Goal: Information Seeking & Learning: Learn about a topic

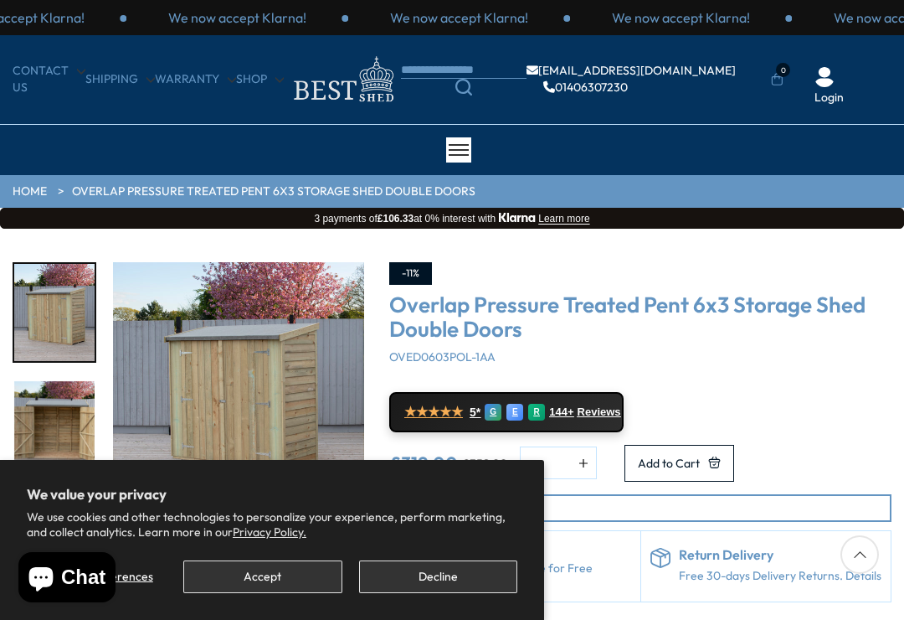
click at [414, 570] on button "Decline" at bounding box center [438, 576] width 158 height 33
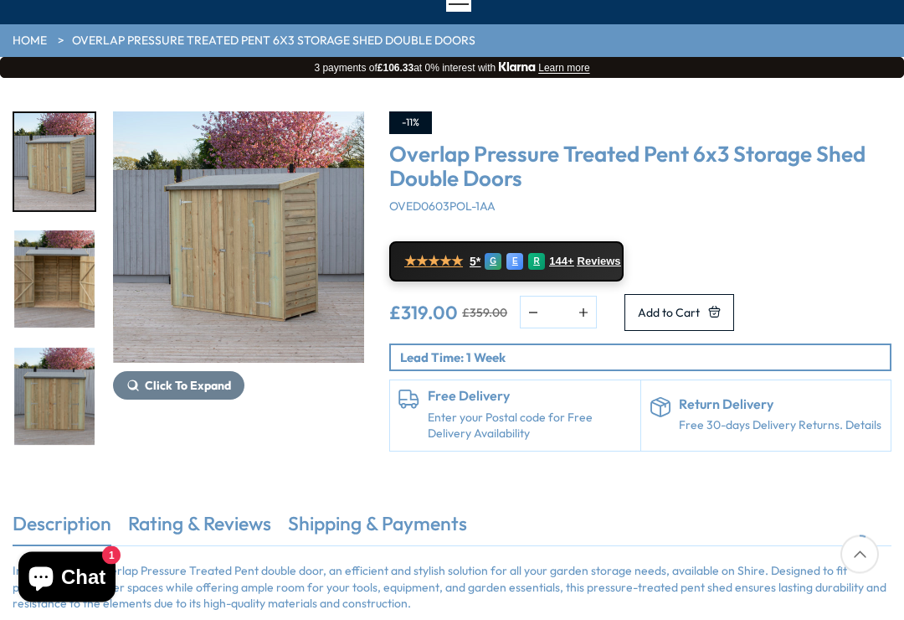
scroll to position [154, 0]
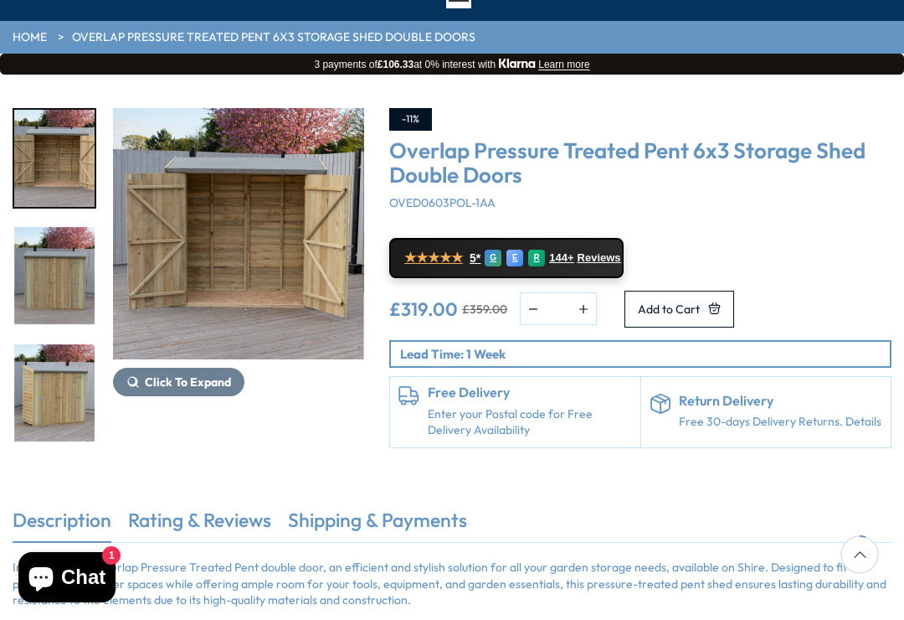
click at [58, 286] on img "3 / 10" at bounding box center [54, 275] width 80 height 97
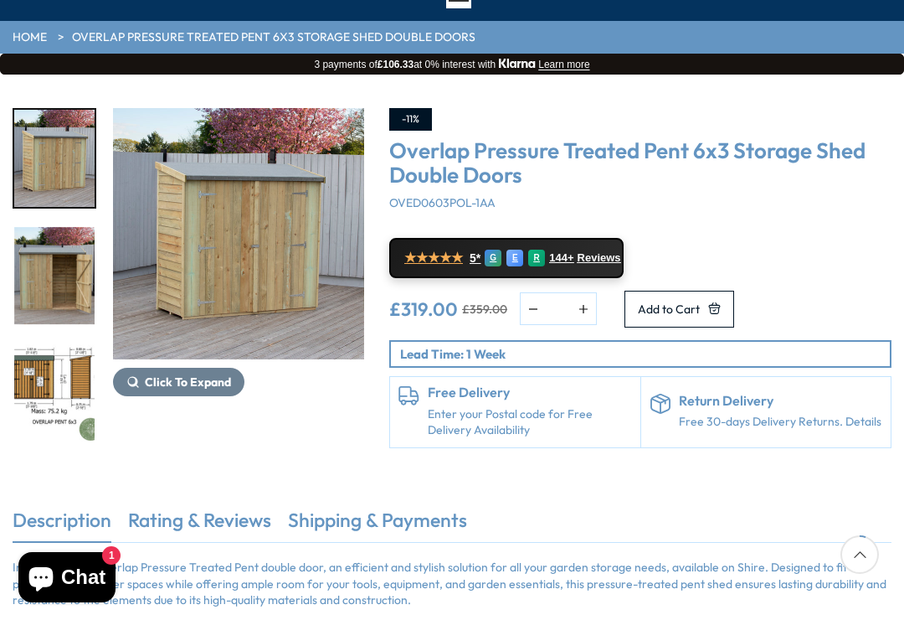
click at [54, 402] on img "6 / 10" at bounding box center [54, 392] width 80 height 97
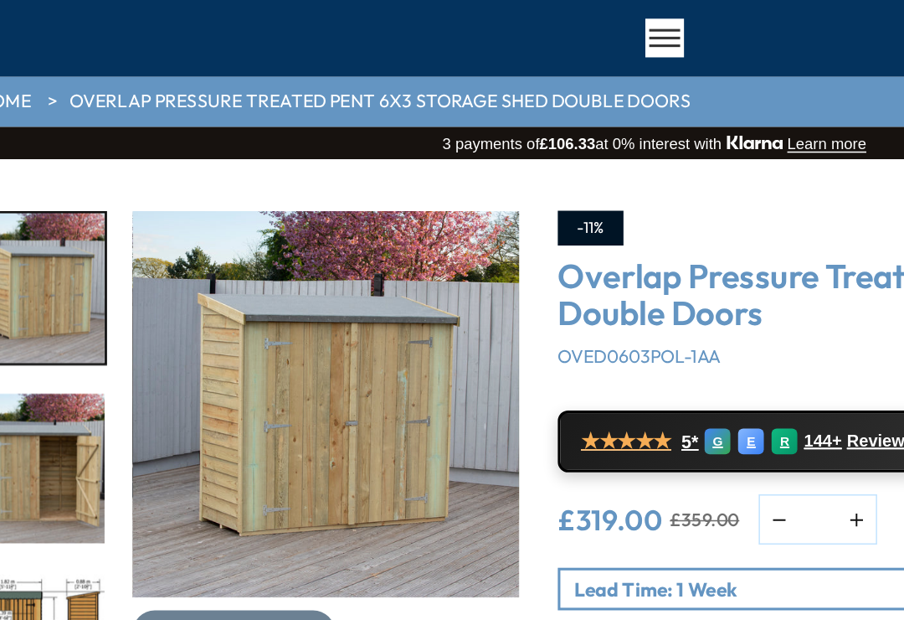
scroll to position [0, 0]
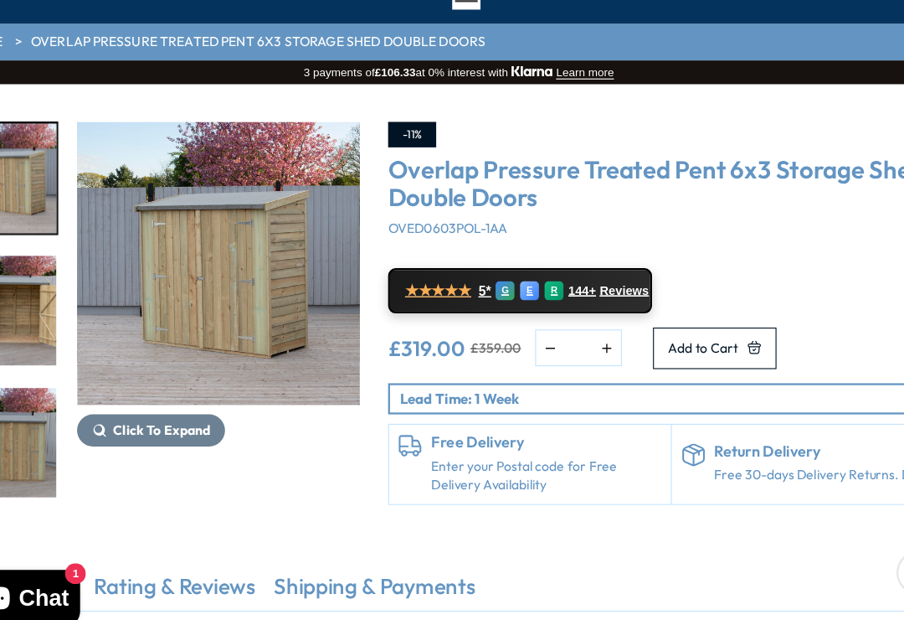
scroll to position [107, 0]
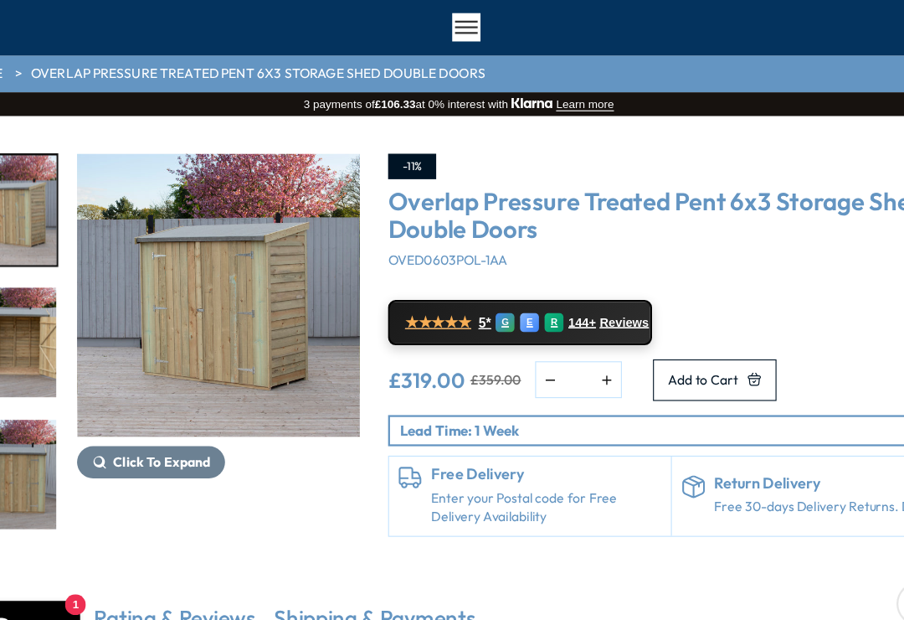
click at [578, 298] on span "Reviews" at bounding box center [600, 304] width 44 height 13
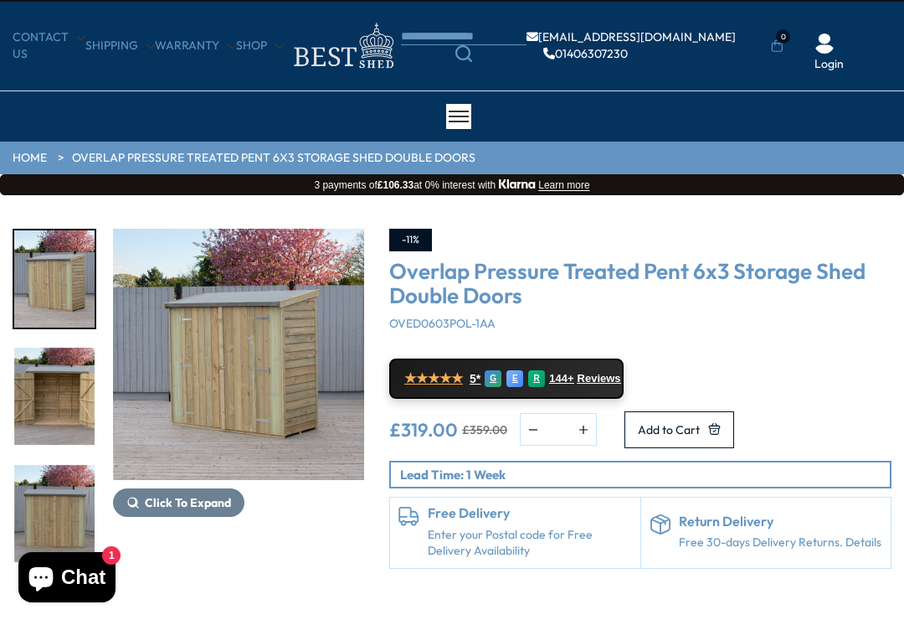
scroll to position [0, 0]
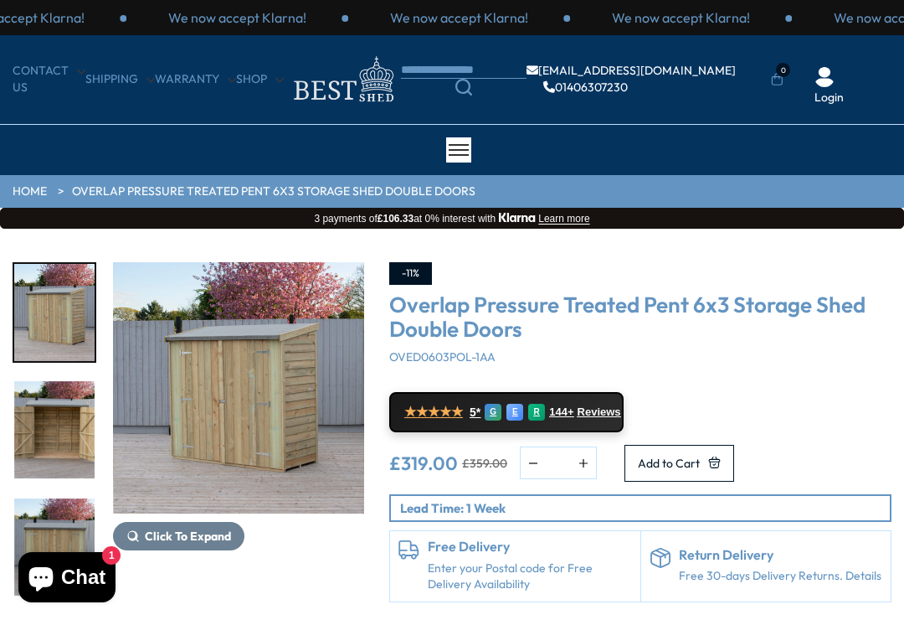
click at [465, 149] on span at bounding box center [459, 150] width 20 height 2
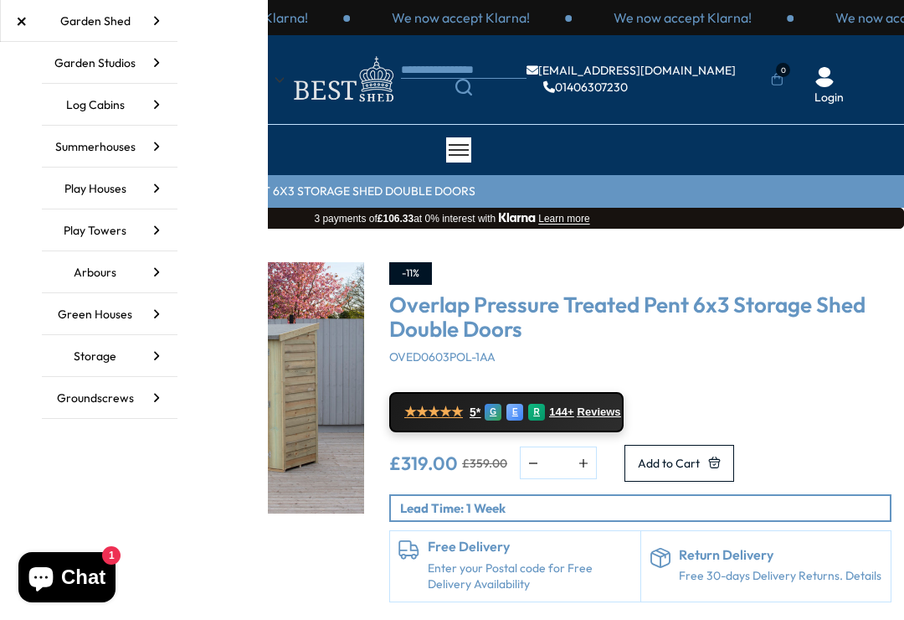
click at [106, 400] on link "Groundscrews" at bounding box center [110, 398] width 136 height 42
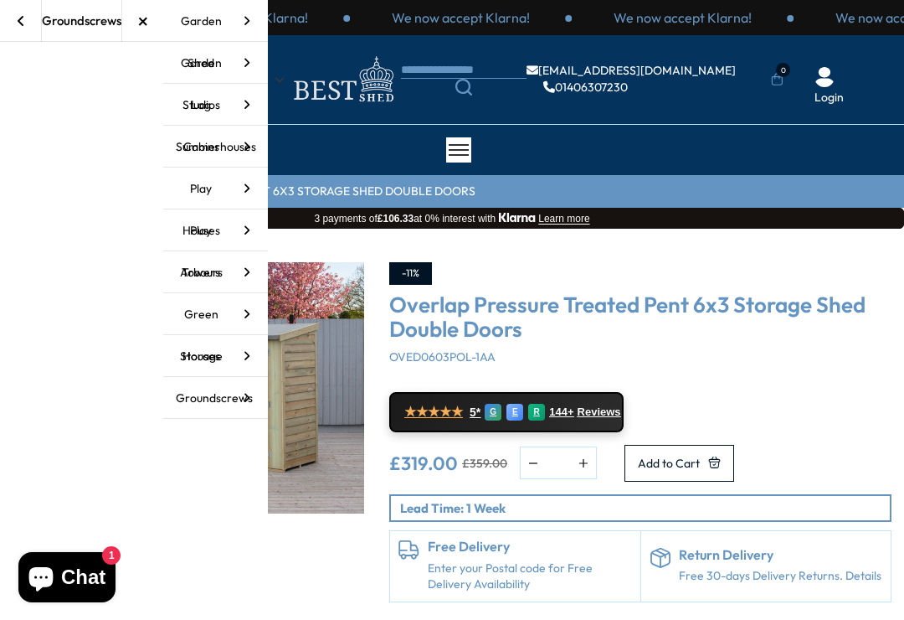
click at [211, 396] on link "Groundscrews" at bounding box center [215, 398] width 105 height 42
click at [213, 391] on link "Groundscrews" at bounding box center [215, 398] width 105 height 42
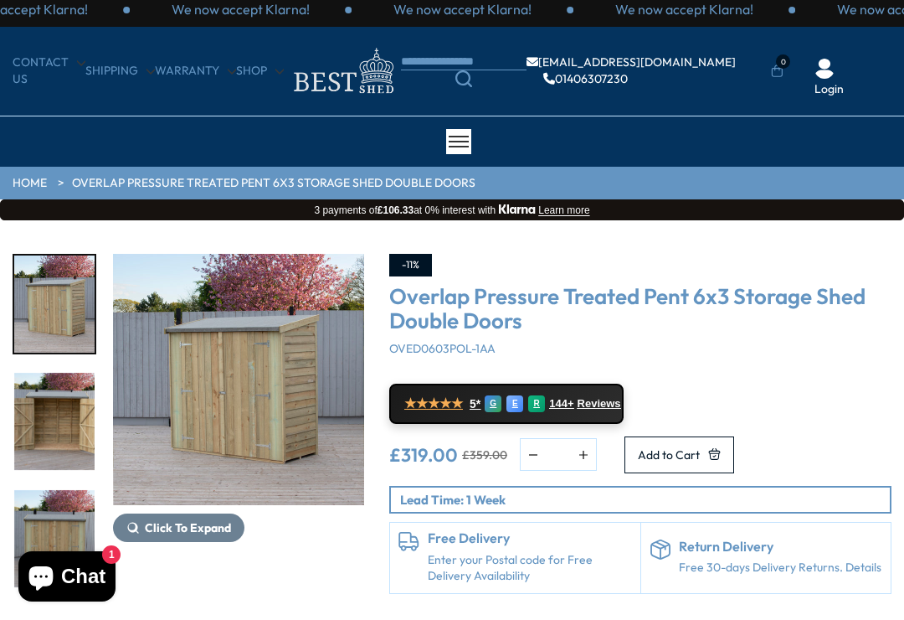
scroll to position [12, 0]
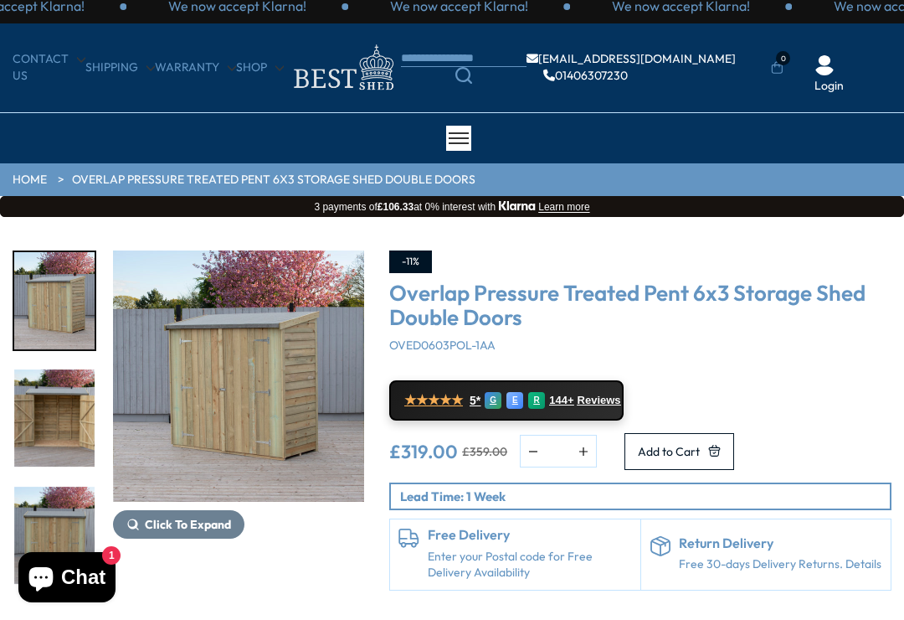
click at [459, 137] on span at bounding box center [459, 138] width 20 height 2
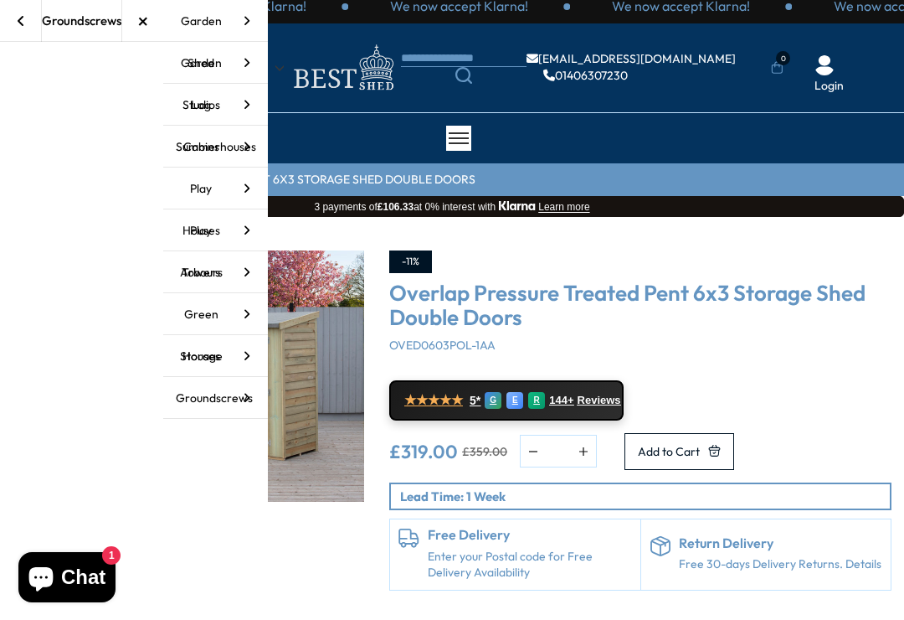
click at [206, 411] on link "Groundscrews" at bounding box center [215, 398] width 105 height 42
click at [230, 392] on icon at bounding box center [247, 398] width 42 height 42
click at [233, 394] on icon at bounding box center [247, 398] width 42 height 42
click at [260, 398] on icon at bounding box center [247, 398] width 42 height 42
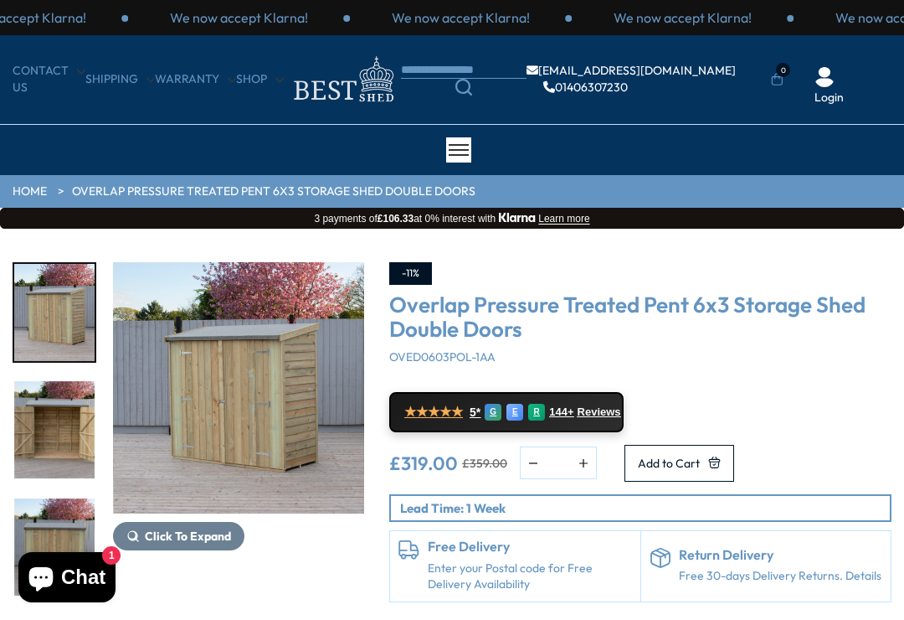
click at [471, 141] on div at bounding box center [458, 149] width 25 height 25
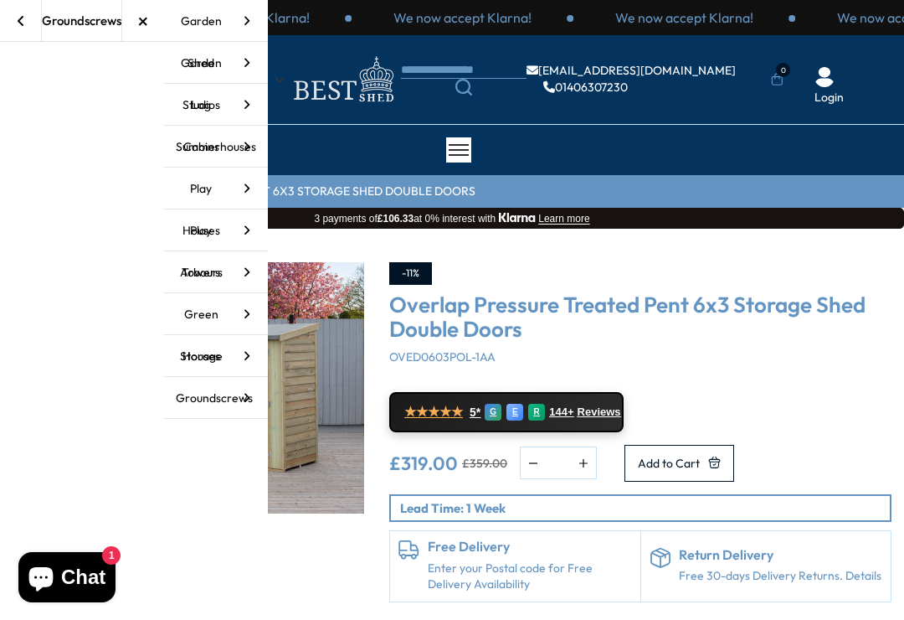
click at [101, 25] on div "Groundscrews" at bounding box center [82, 21] width 80 height 18
click at [28, 17] on div at bounding box center [21, 21] width 42 height 42
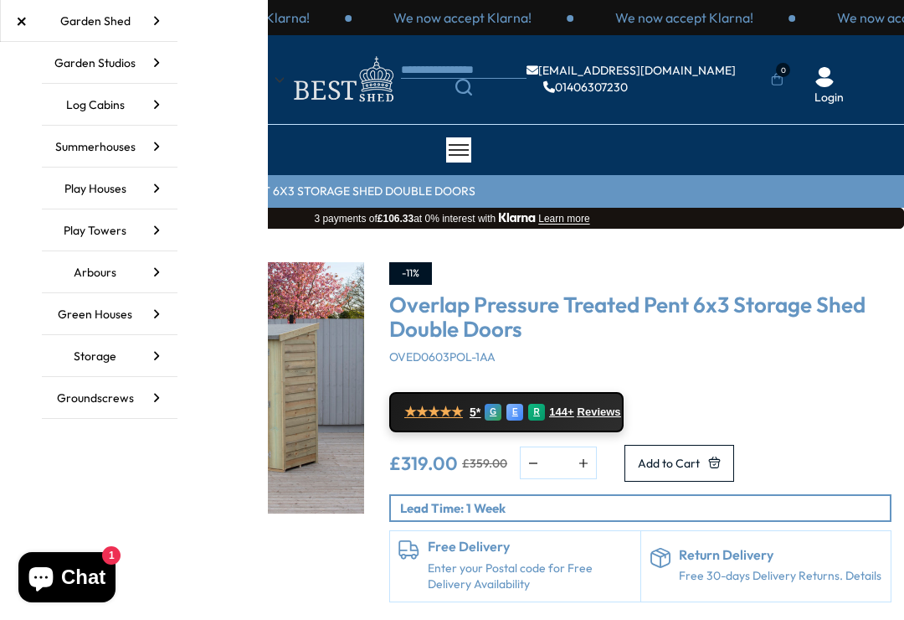
click at [107, 396] on link "Groundscrews" at bounding box center [110, 398] width 136 height 42
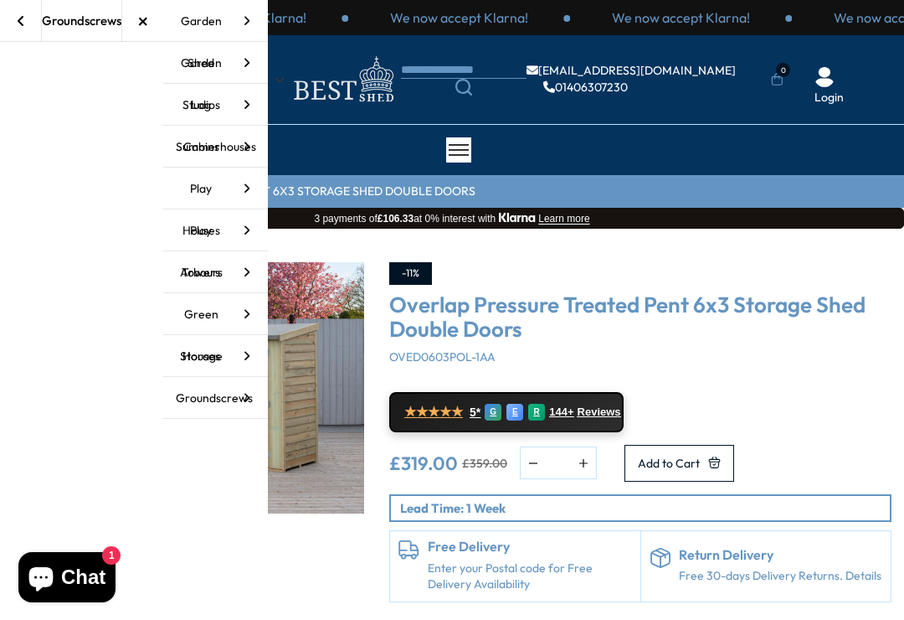
click at [18, 24] on icon at bounding box center [21, 20] width 8 height 13
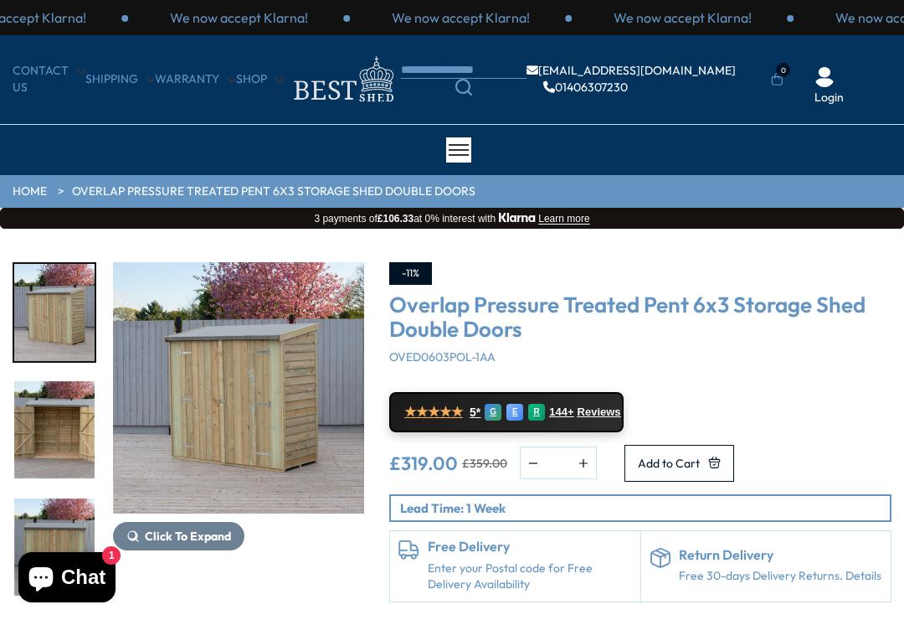
click at [32, 194] on link "HOME" at bounding box center [30, 191] width 34 height 17
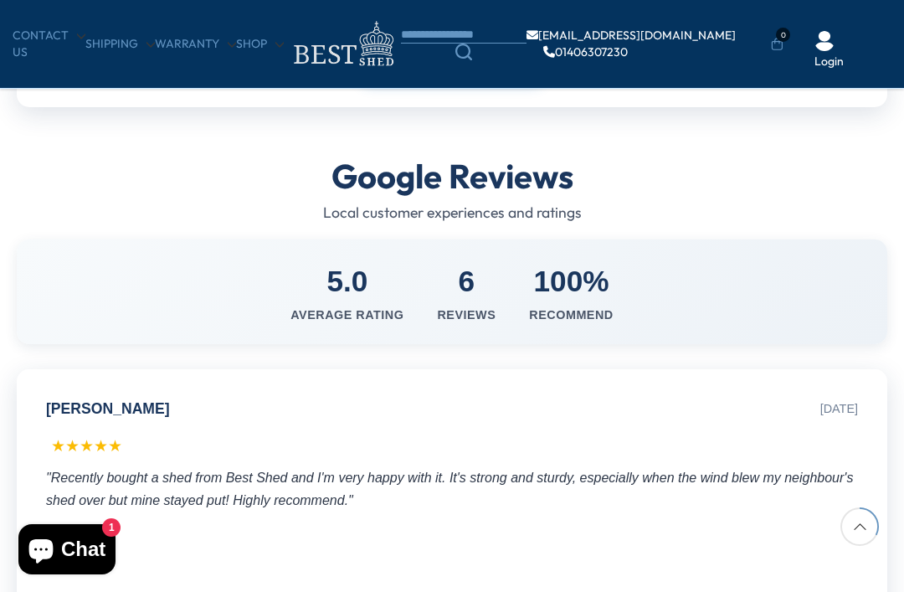
scroll to position [739, 0]
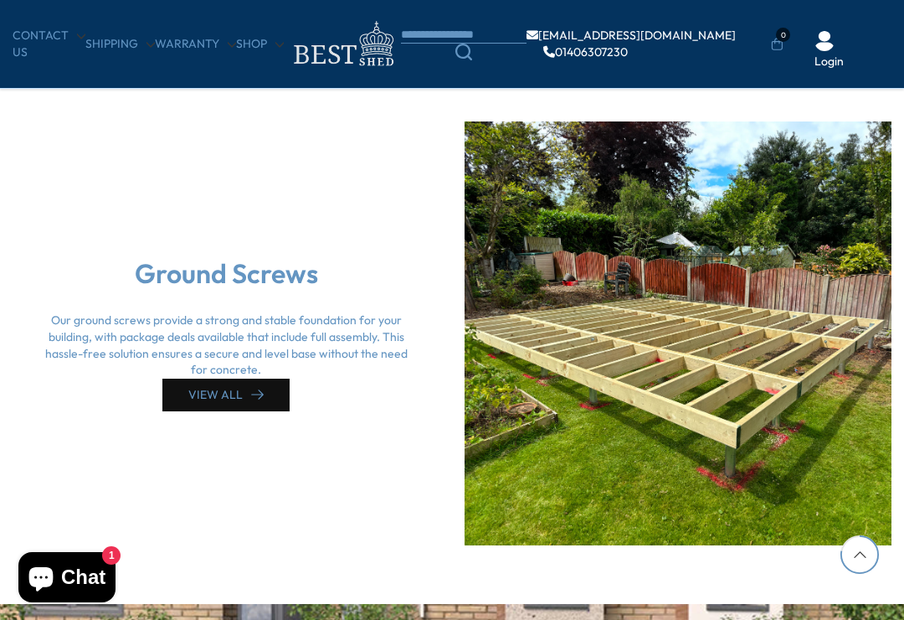
scroll to position [3853, 0]
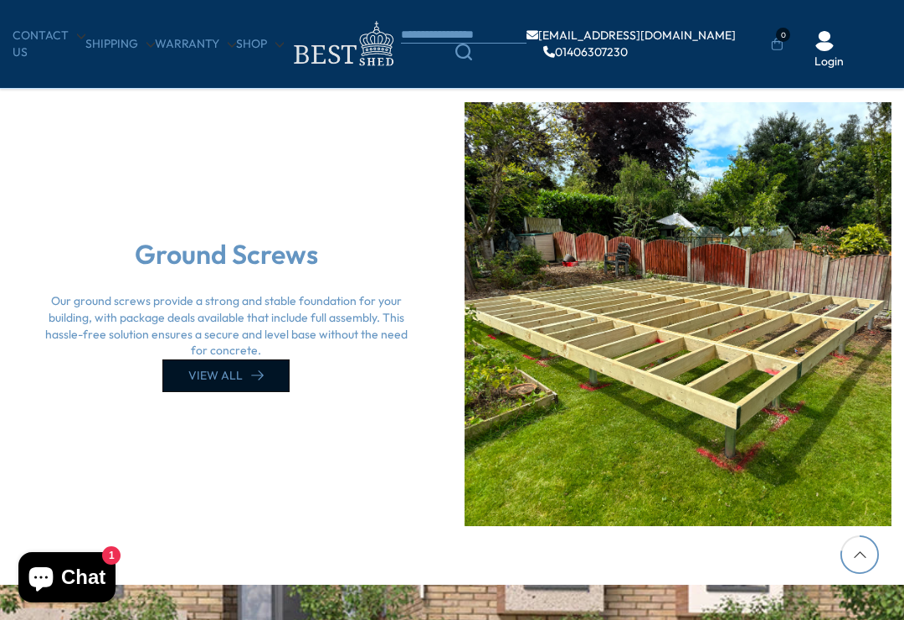
click at [217, 365] on link "VIEW ALL" at bounding box center [225, 375] width 127 height 33
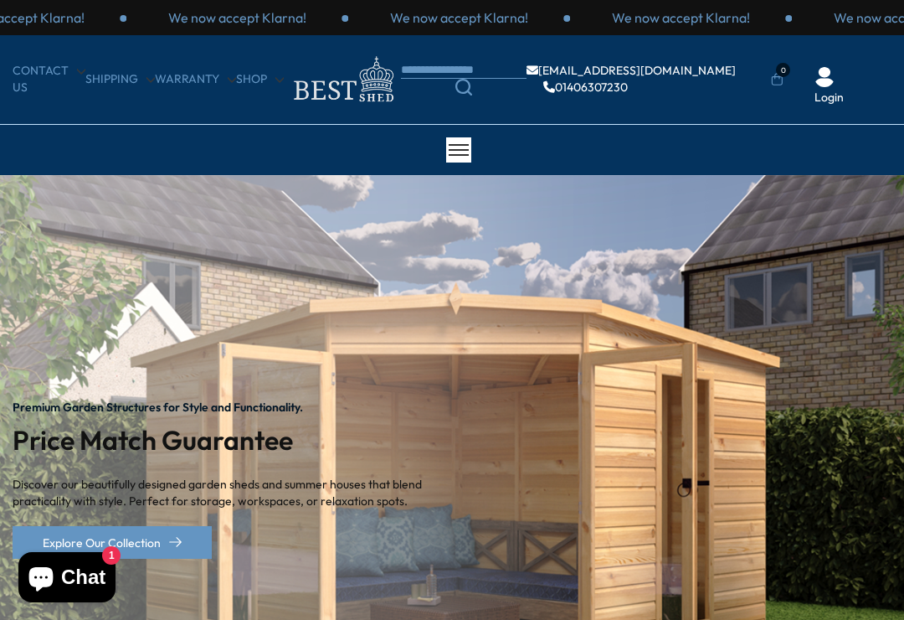
scroll to position [3904, 0]
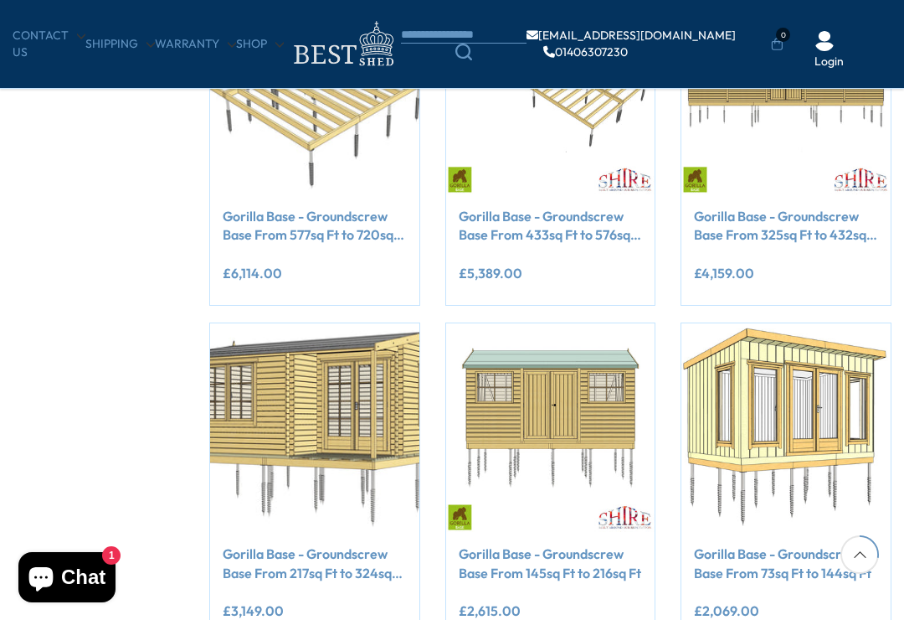
scroll to position [396, 0]
